Goal: Task Accomplishment & Management: Manage account settings

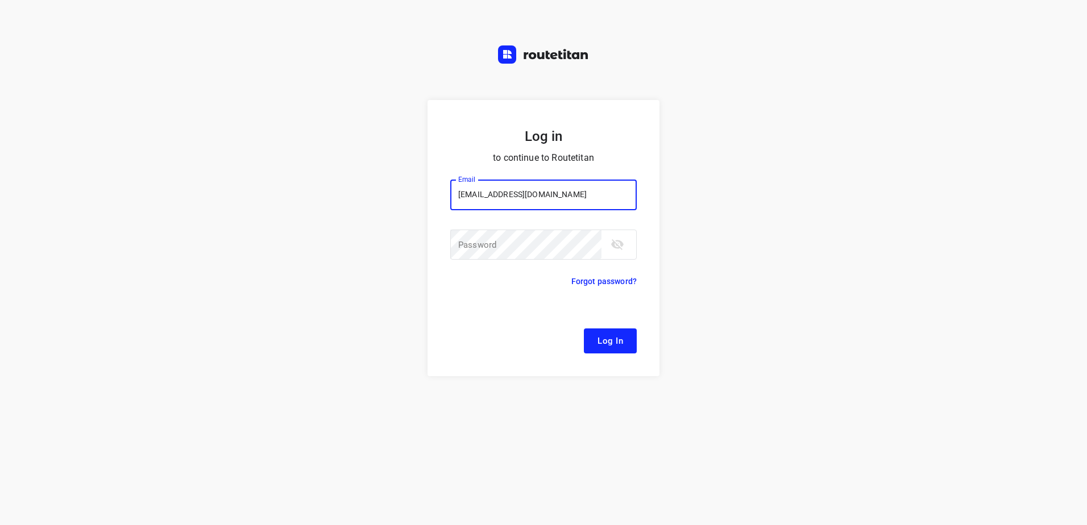
type input "[EMAIL_ADDRESS][DOMAIN_NAME]"
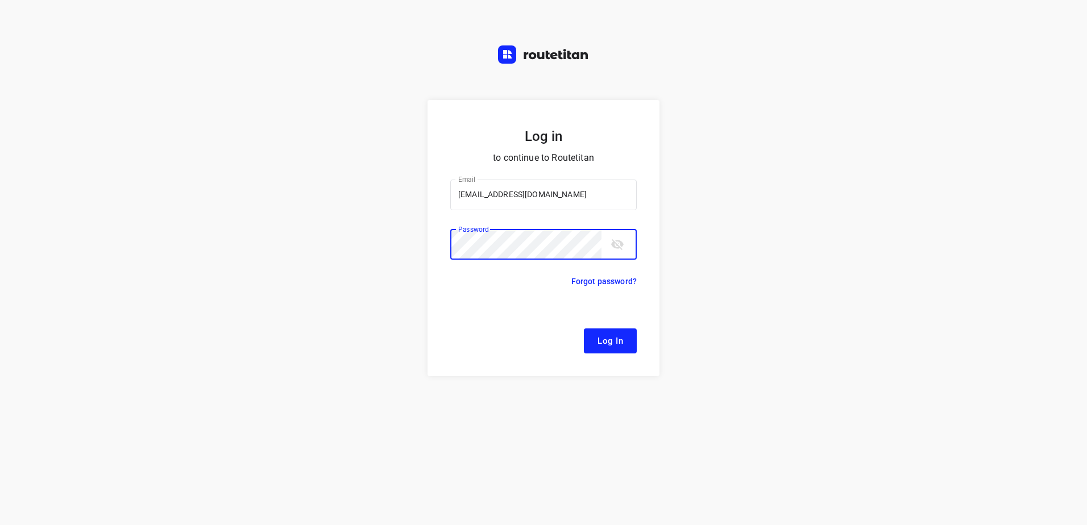
click at [584, 328] on button "Log In" at bounding box center [610, 340] width 53 height 25
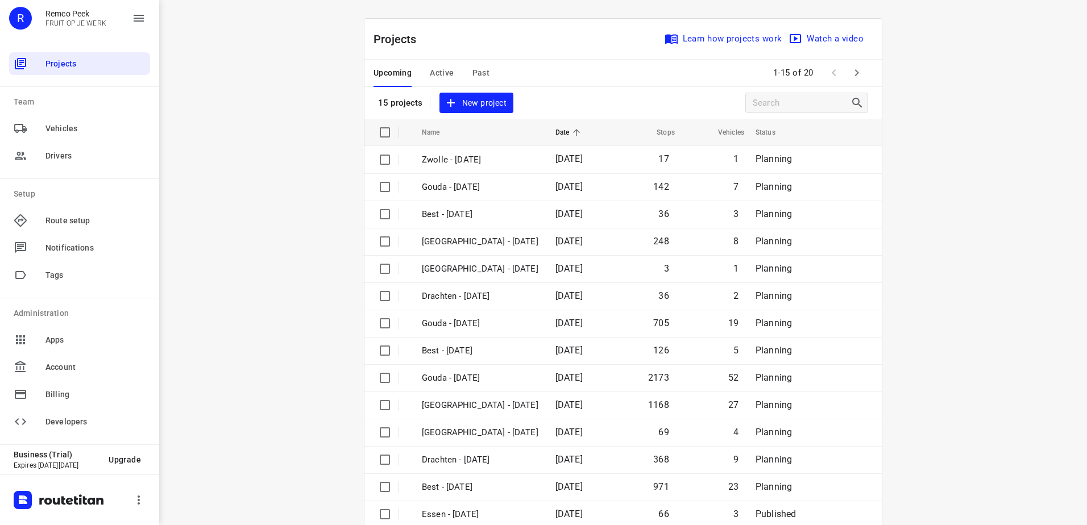
click at [968, 82] on div "i © 2025 Routetitan , © Stadia Maps , © OpenMapTiles © OpenStreetMap contributo…" at bounding box center [622, 262] width 927 height 525
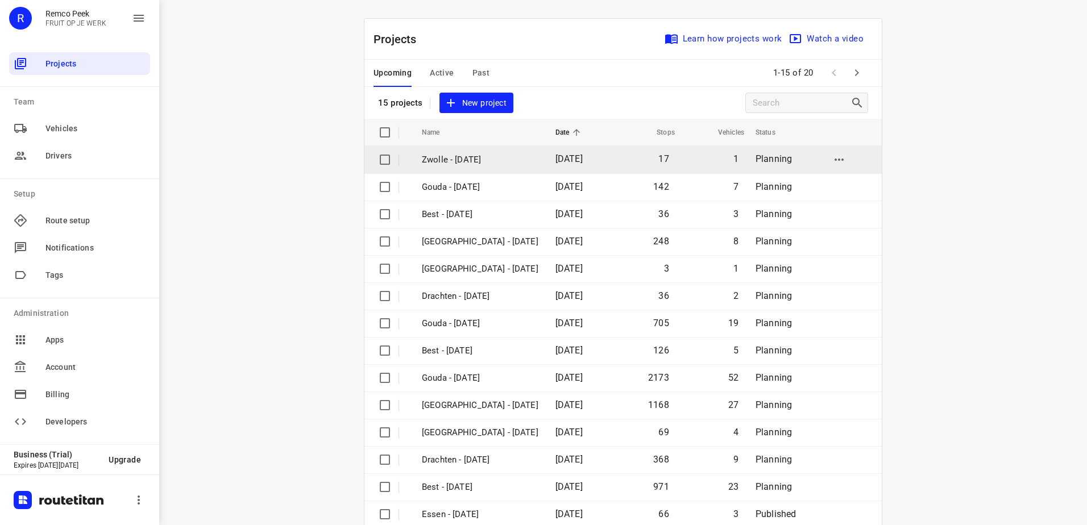
scroll to position [49, 0]
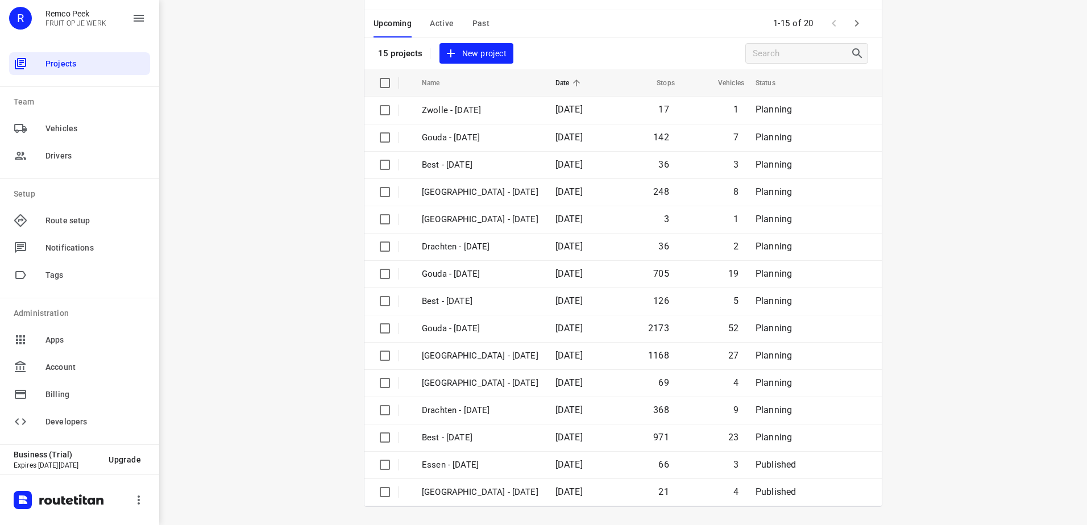
drag, startPoint x: 424, startPoint y: 15, endPoint x: 432, endPoint y: 18, distance: 8.8
click at [432, 18] on div "Upcoming Active Past" at bounding box center [440, 23] width 134 height 27
click at [432, 18] on span "Active" at bounding box center [442, 23] width 24 height 14
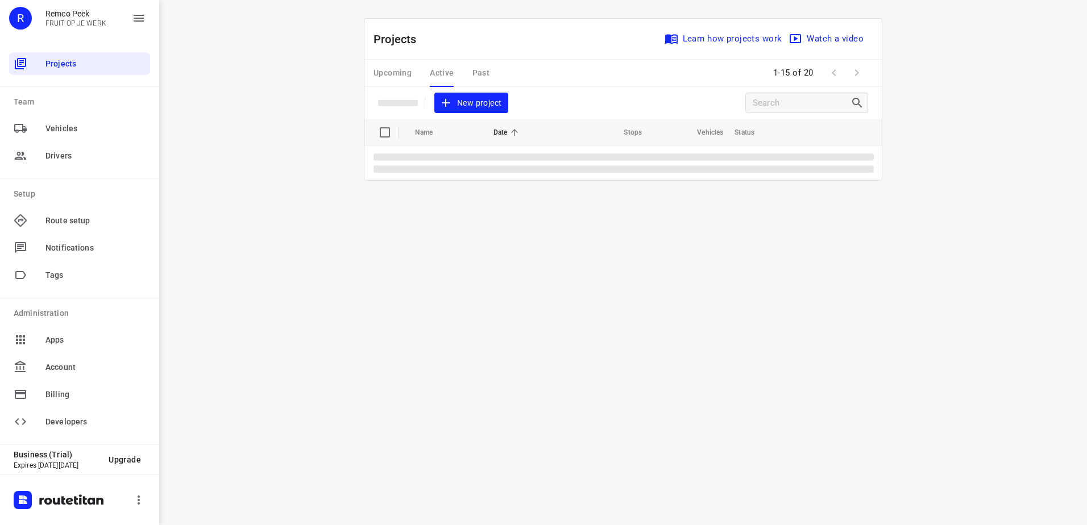
scroll to position [0, 0]
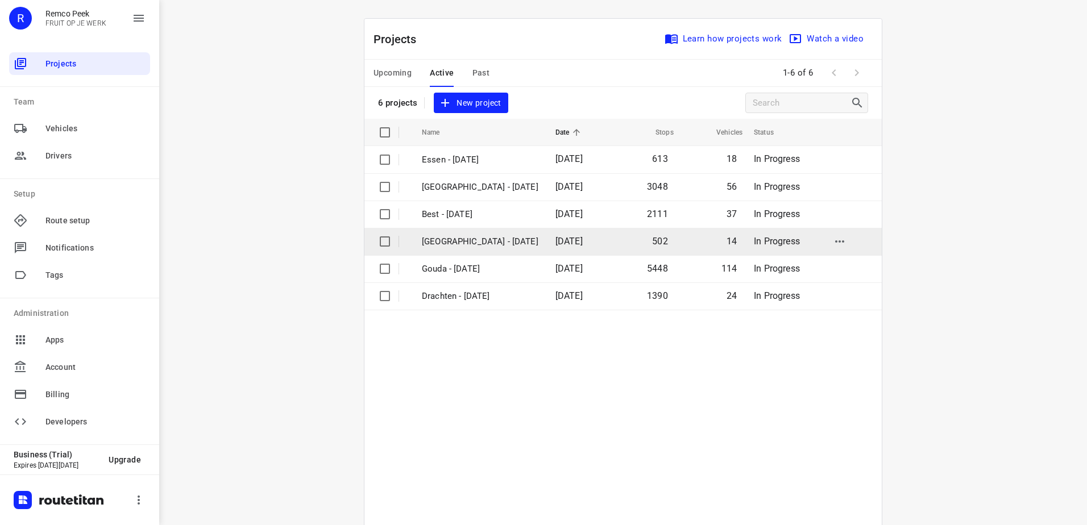
click at [485, 242] on p "[GEOGRAPHIC_DATA] - [DATE]" at bounding box center [480, 241] width 116 height 13
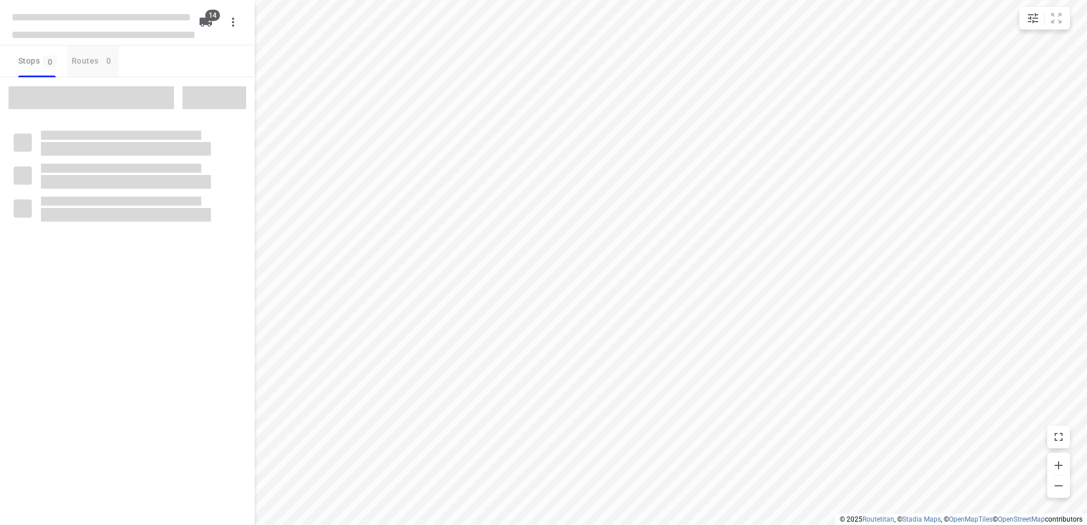
checkbox input "true"
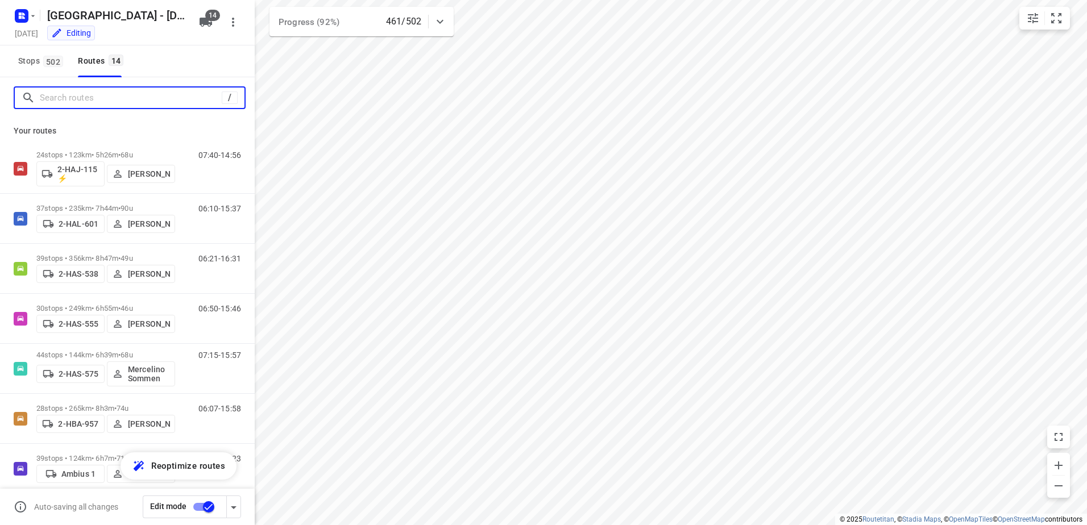
click at [77, 91] on input "Search routes" at bounding box center [131, 98] width 182 height 18
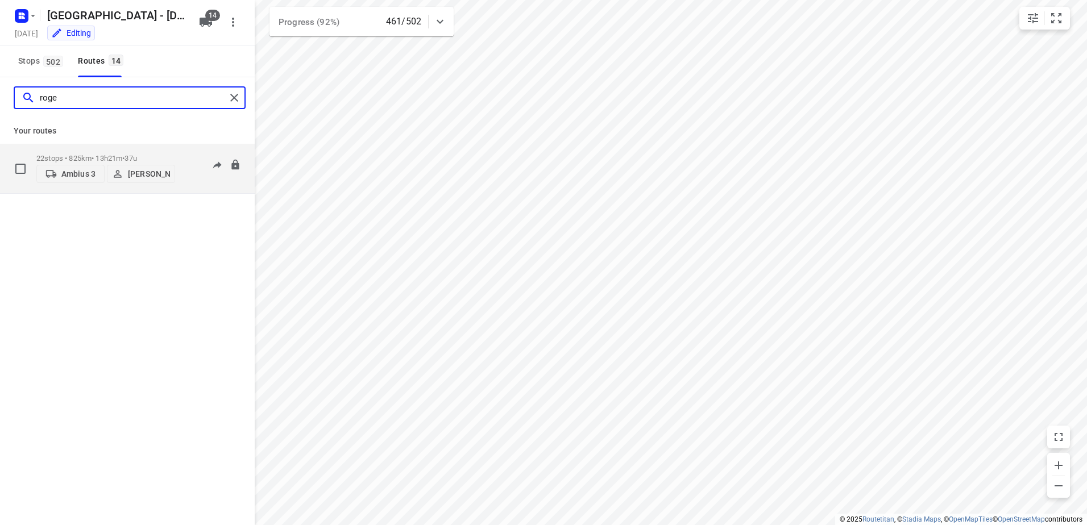
type input "roge"
click at [69, 154] on p "22 stops • 825km • 13h21m • 37u" at bounding box center [105, 158] width 139 height 9
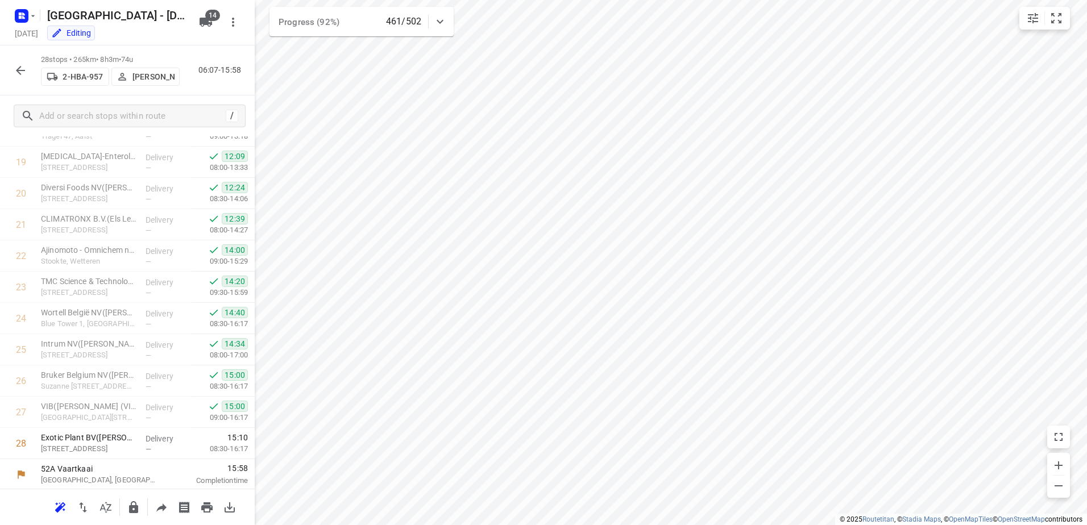
scroll to position [611, 0]
